Goal: Task Accomplishment & Management: Manage account settings

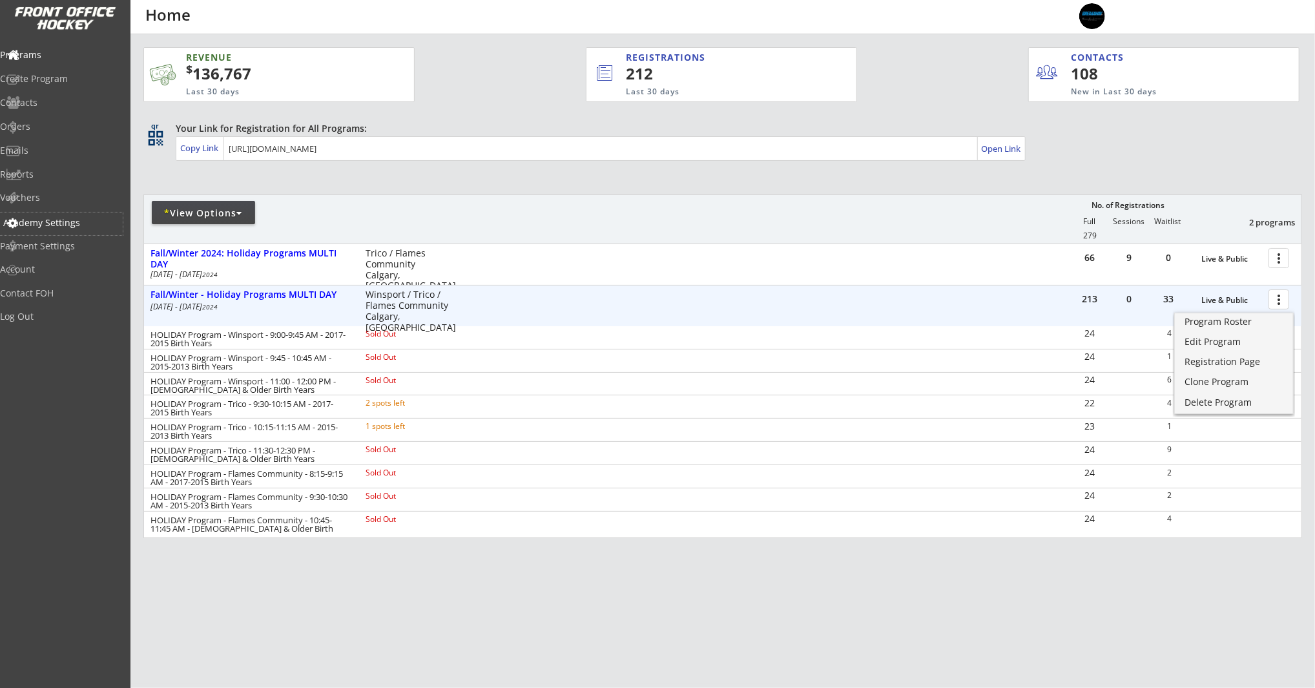
click at [71, 226] on div "Academy Settings" at bounding box center [61, 222] width 116 height 9
select select ""CAD""
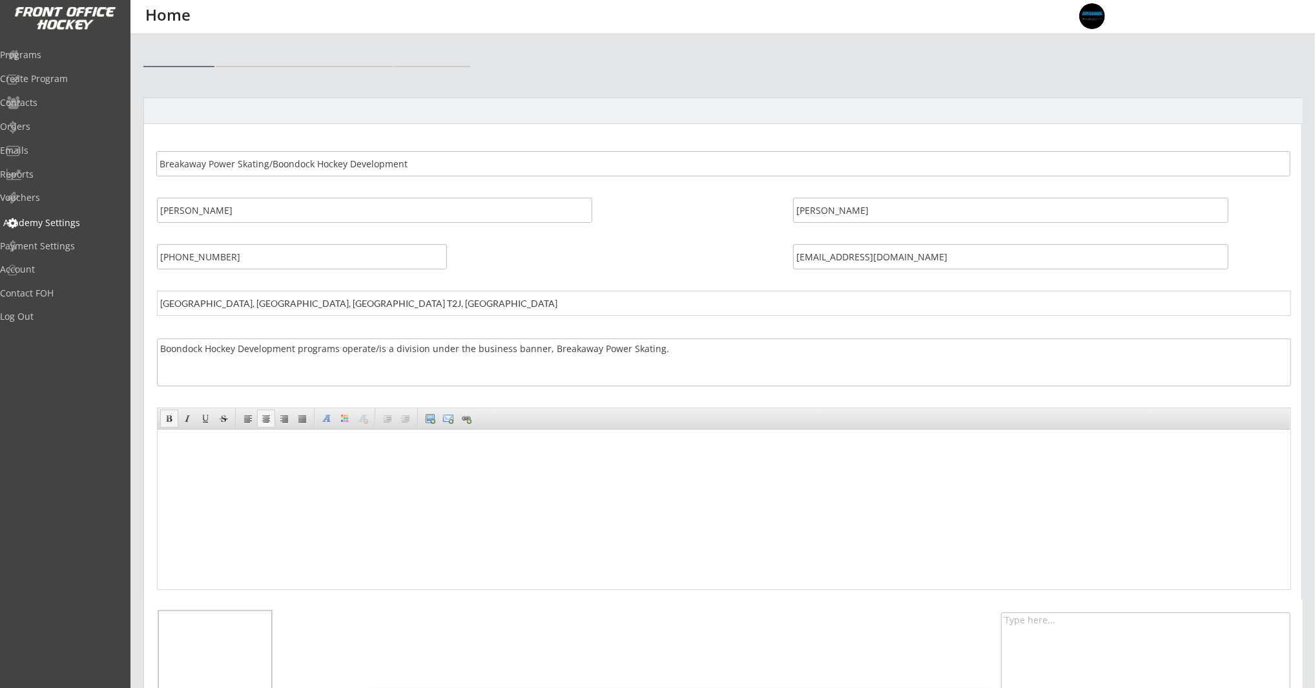
select select ""CAD""
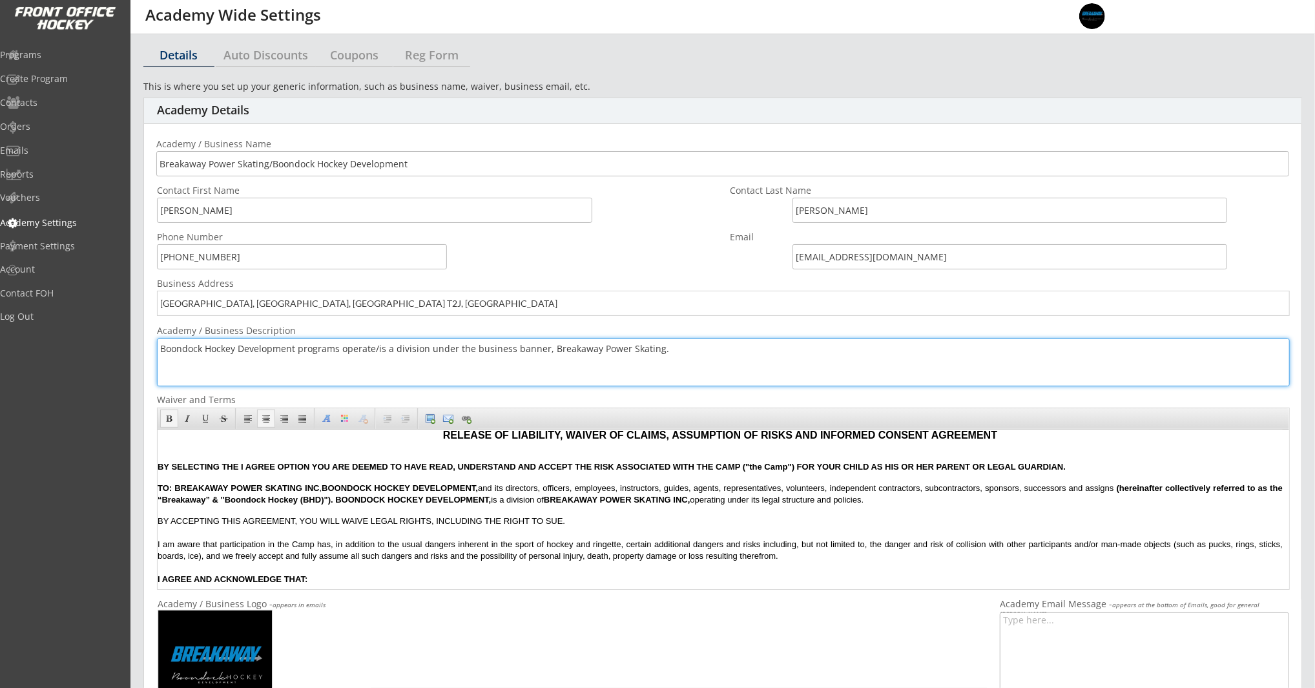
drag, startPoint x: 665, startPoint y: 350, endPoint x: 159, endPoint y: 346, distance: 505.8
click at [159, 346] on textarea "Boondock Hockey Development programs operate/is a division under the business b…" at bounding box center [723, 362] width 1133 height 48
click at [557, 466] on font "BY SELECTING THE I AGREE OPTION YOU ARE DEEMED TO HAVE READ, UNDERSTAND AND ACC…" at bounding box center [611, 466] width 908 height 10
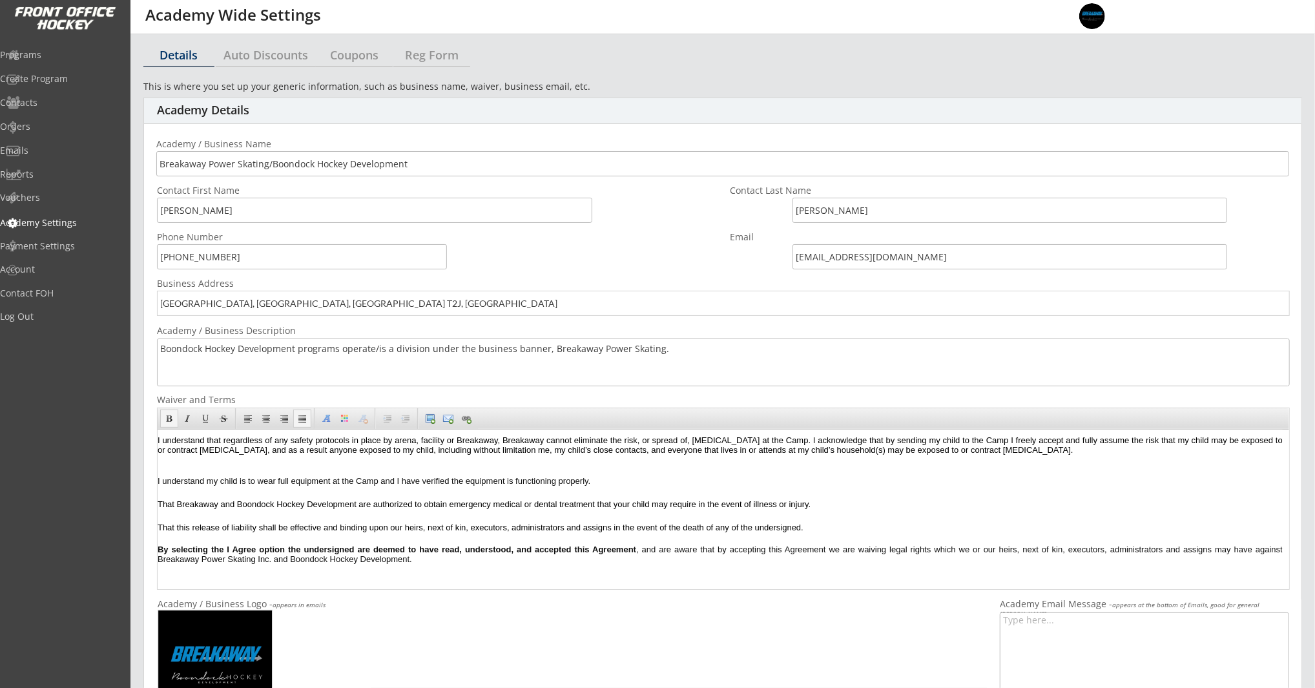
scroll to position [362, 0]
click at [934, 525] on div "That this release of liability shall be effective and binding upon our heirs, n…" at bounding box center [719, 527] width 1125 height 12
click at [931, 523] on div "That this release of liability shall be effective and binding upon our heirs, n…" at bounding box center [719, 527] width 1125 height 12
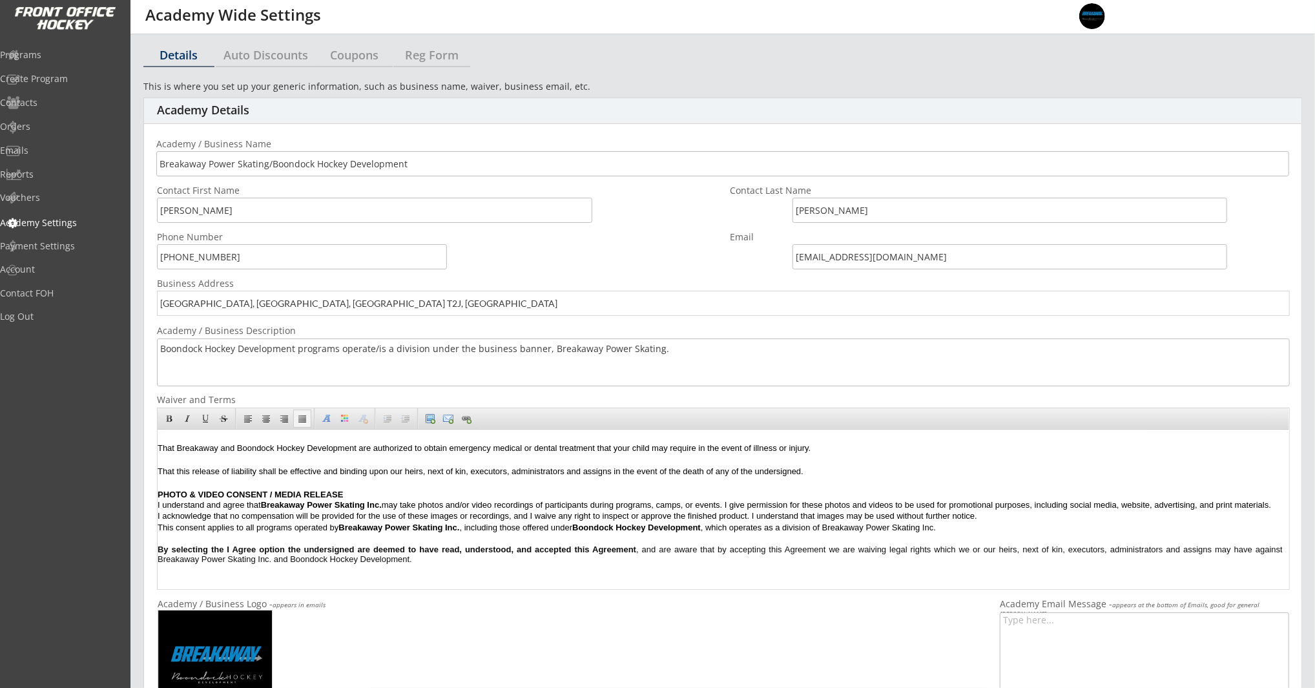
scroll to position [362, 0]
click at [424, 532] on div "PHOTO & VIDEO CONSENT / MEDIA RELEASE I understand and agree that Breakaway Pow…" at bounding box center [719, 510] width 1125 height 45
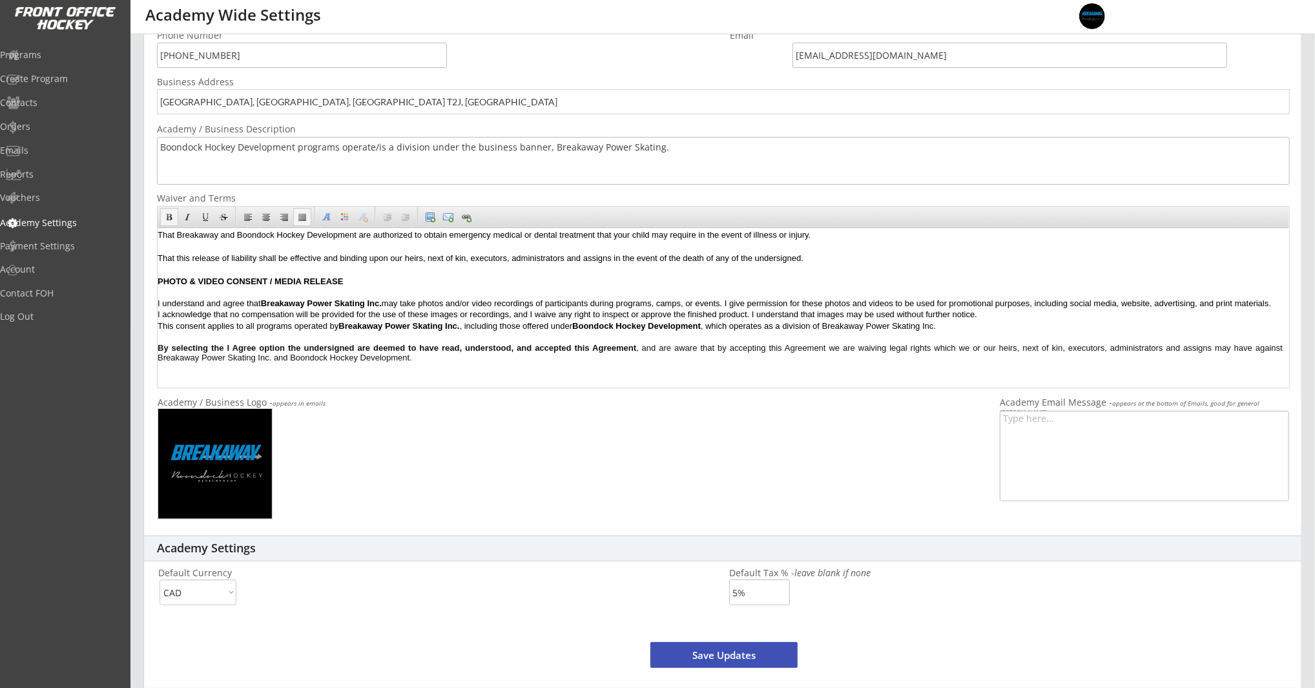
scroll to position [214, 0]
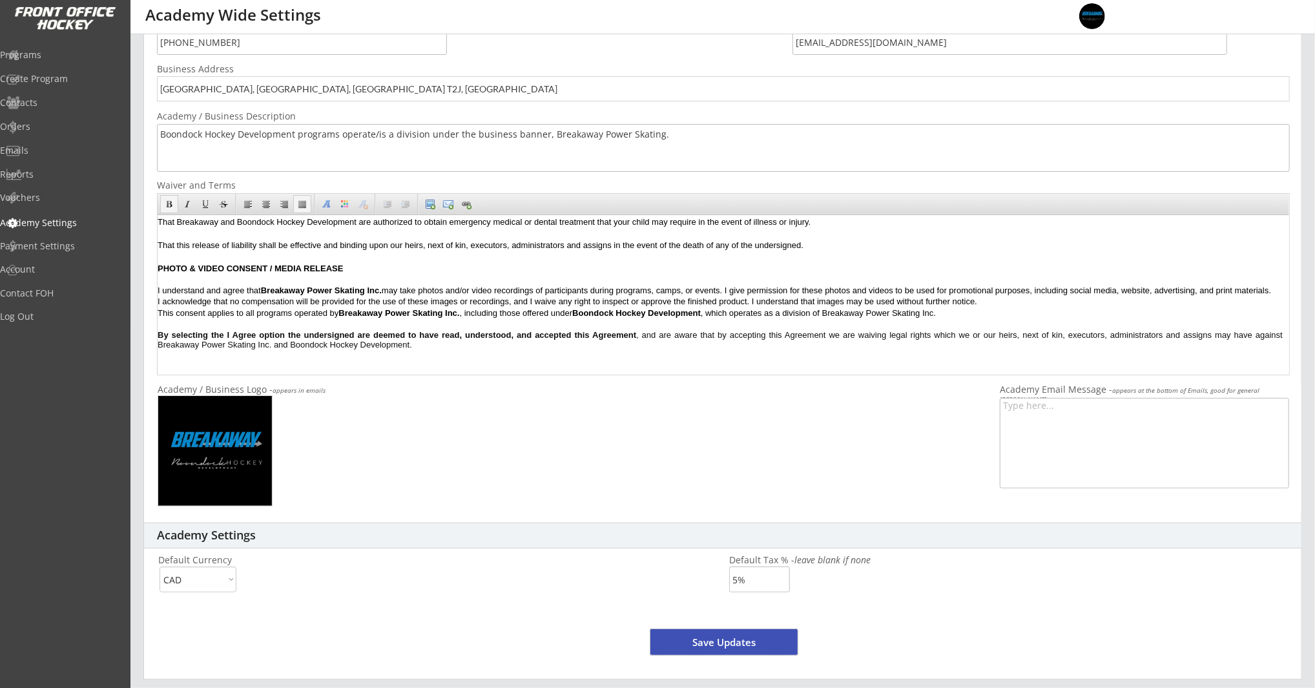
click at [690, 638] on button "Save Updates" at bounding box center [723, 642] width 147 height 26
click at [732, 641] on button "Save Updates" at bounding box center [723, 642] width 147 height 26
